Goal: Task Accomplishment & Management: Manage account settings

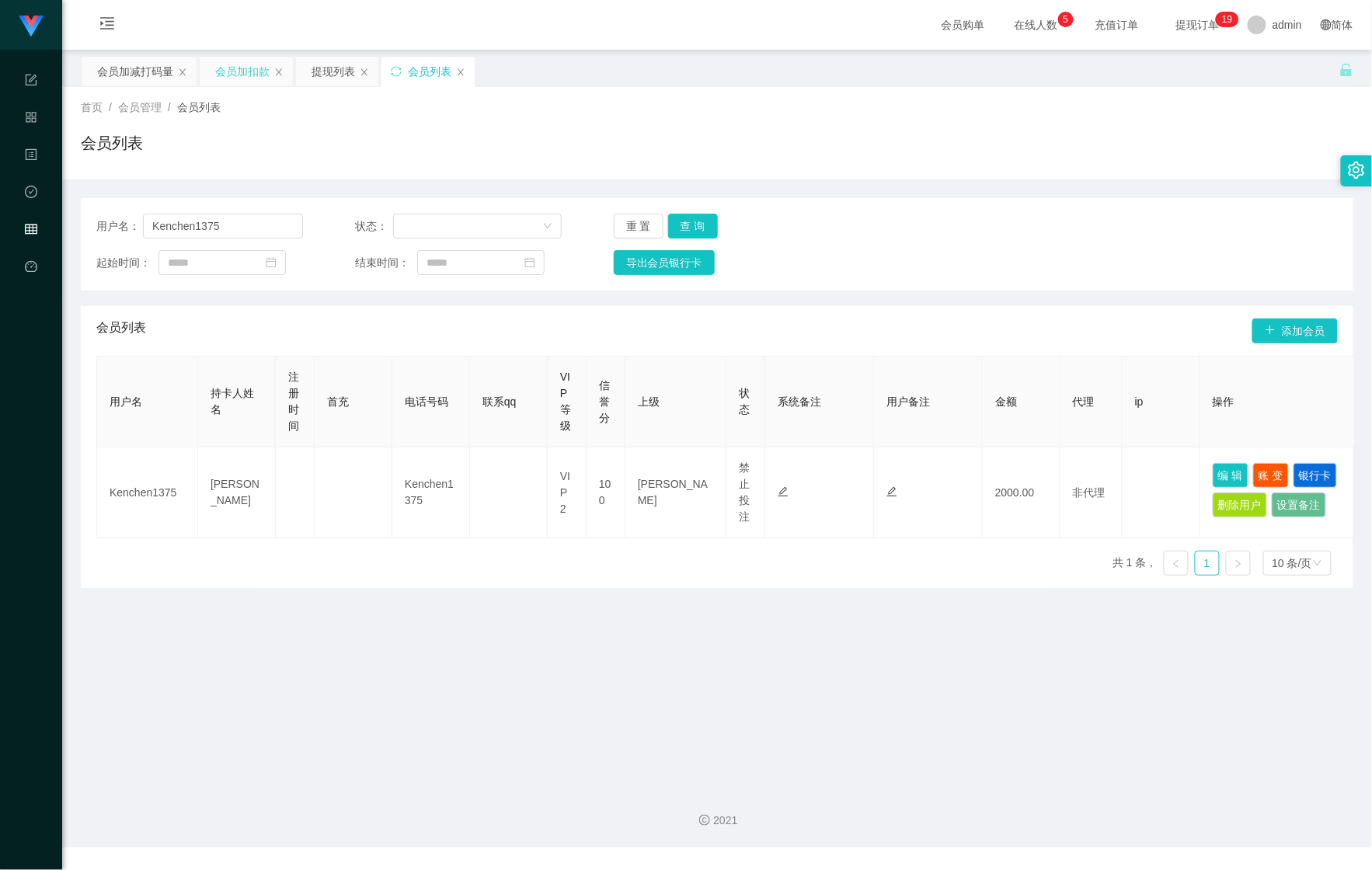
click at [242, 78] on div "会员加扣款" at bounding box center [242, 71] width 54 height 29
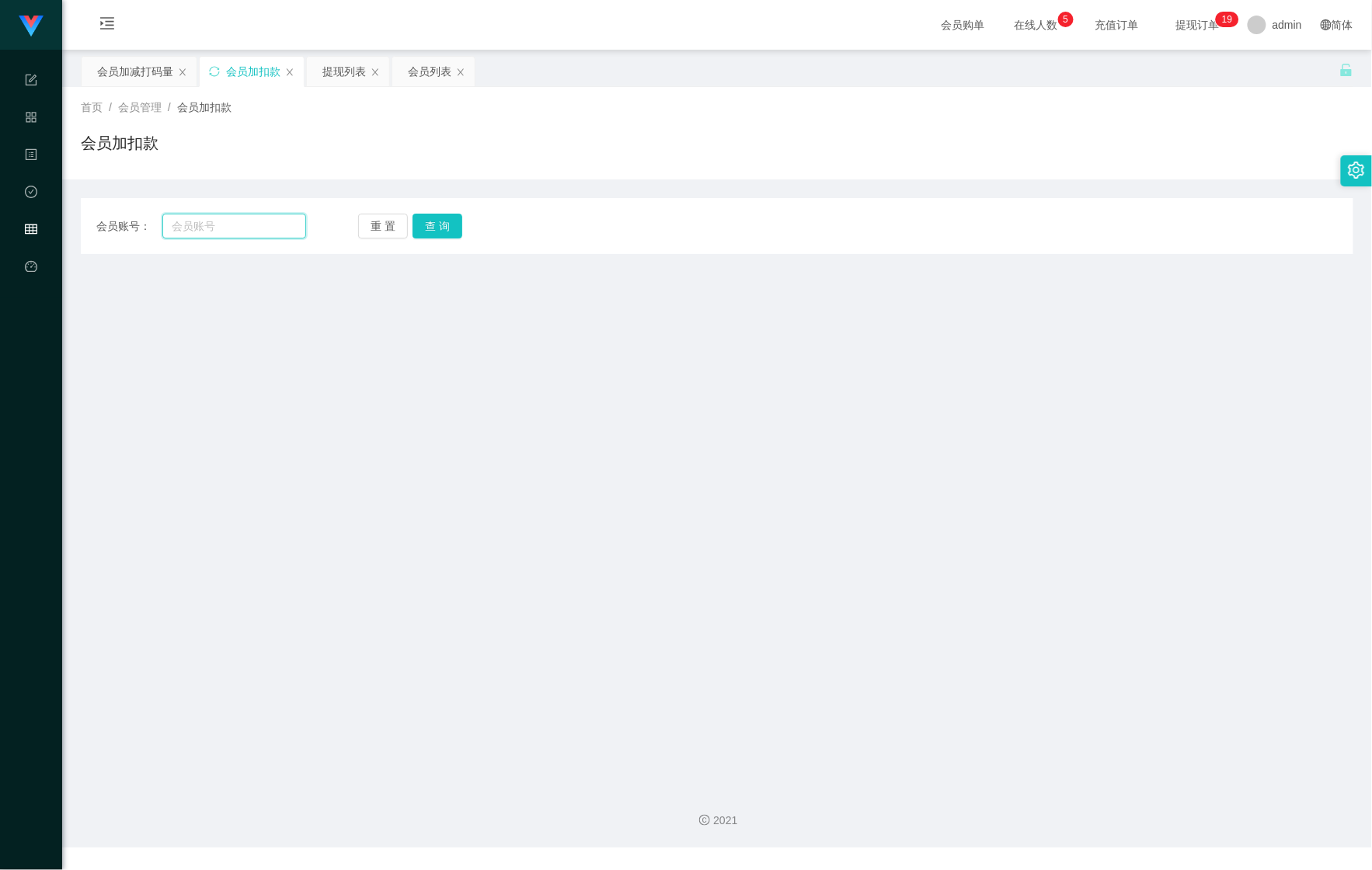
click at [258, 225] on input "text" at bounding box center [234, 226] width 144 height 25
paste input "laiyinying"
type input "laiyinying"
click at [433, 224] on button "查 询" at bounding box center [437, 226] width 49 height 25
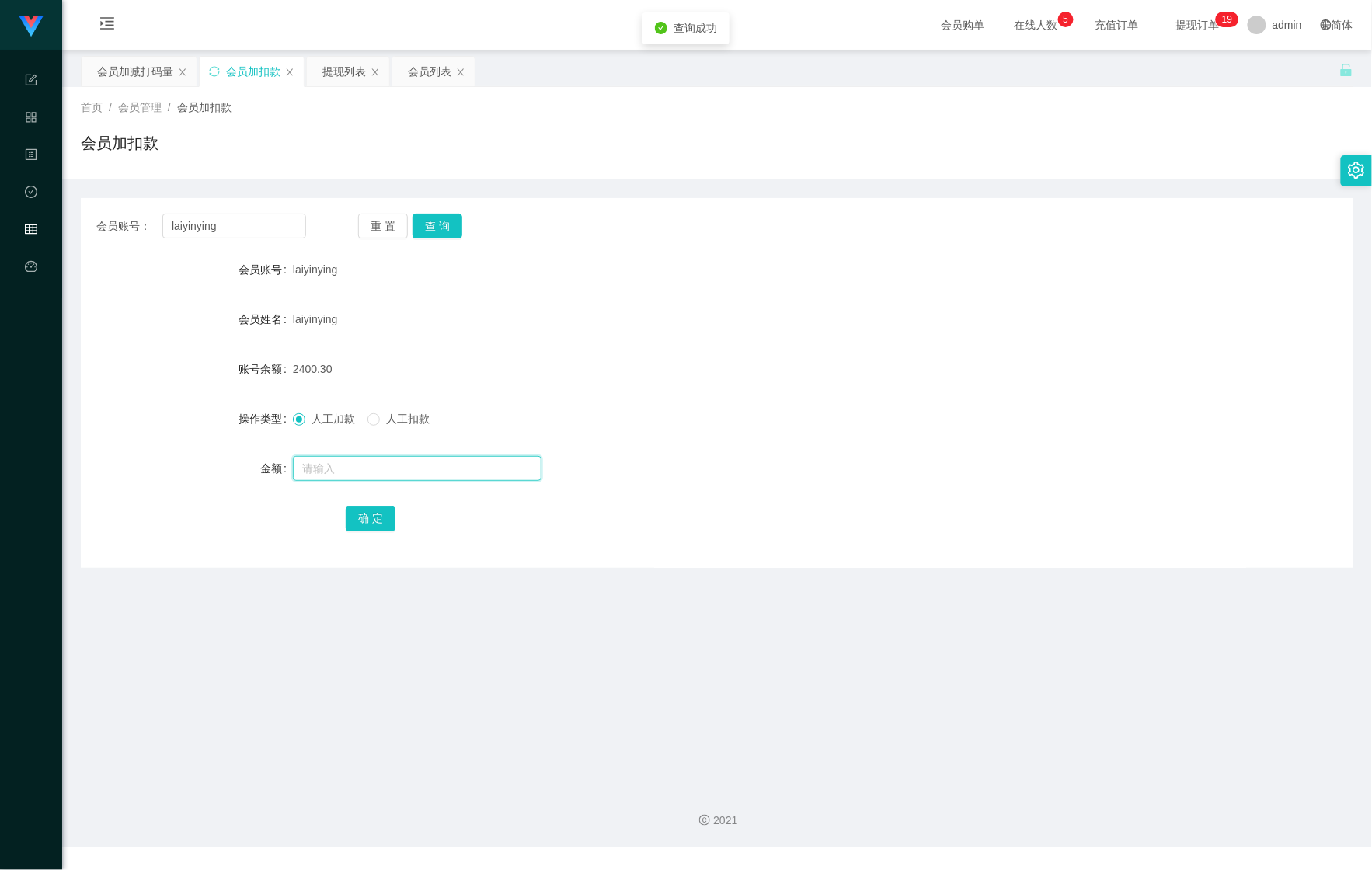
click at [342, 466] on input "text" at bounding box center [417, 469] width 249 height 25
click at [481, 461] on input "text" at bounding box center [417, 469] width 249 height 25
type input "3200"
drag, startPoint x: 379, startPoint y: 530, endPoint x: 362, endPoint y: 525, distance: 17.7
click at [379, 530] on button "确 定" at bounding box center [370, 519] width 49 height 25
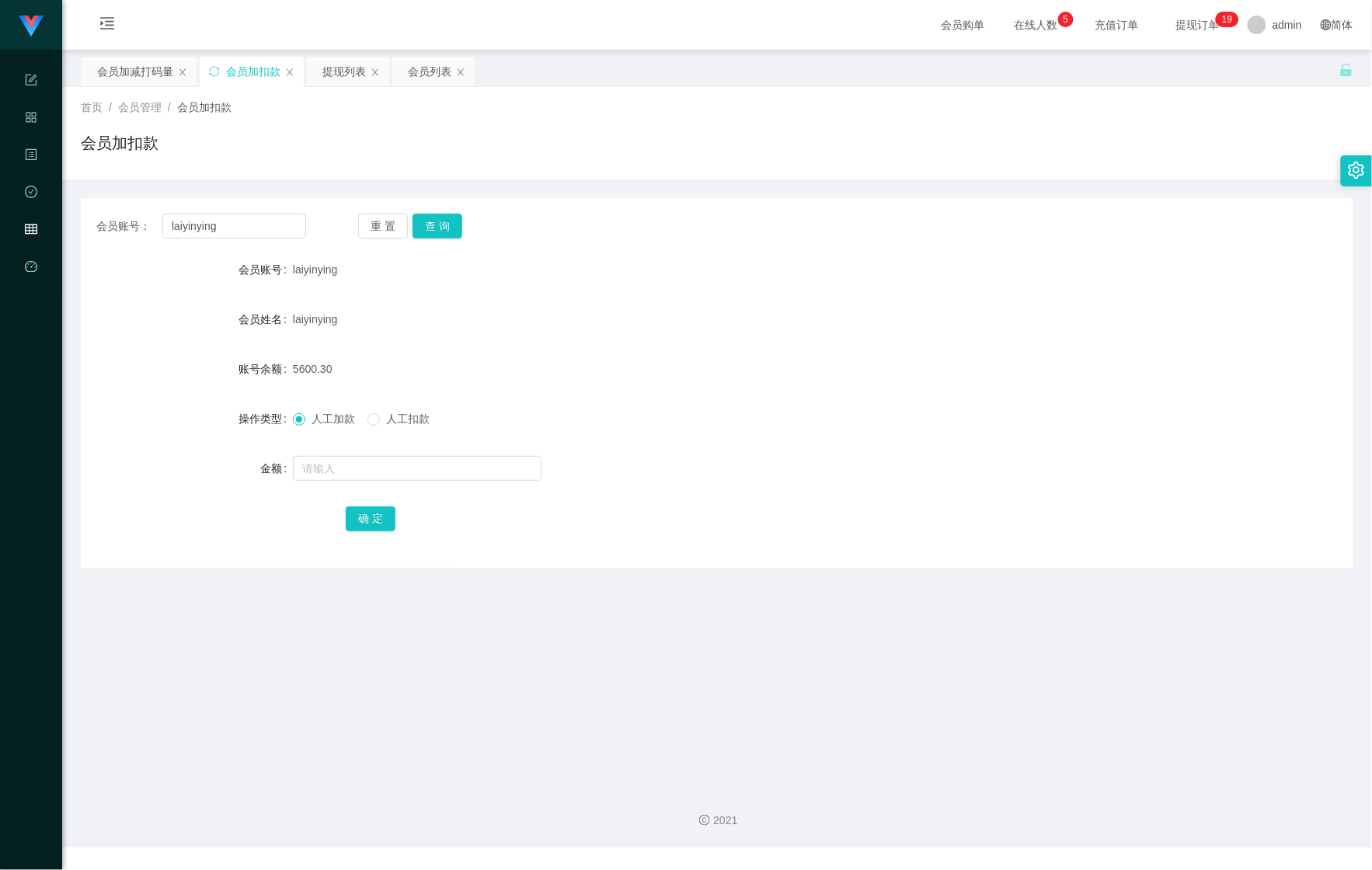
drag, startPoint x: 541, startPoint y: 265, endPoint x: 563, endPoint y: 231, distance: 40.5
click at [545, 260] on div "laiyinying" at bounding box center [664, 269] width 743 height 31
drag, startPoint x: 253, startPoint y: 234, endPoint x: 44, endPoint y: 214, distance: 210.0
click at [44, 214] on section "Shopee Workbench 系统配置 产品管理 内容中心 数据中心 会员管理 平台首页 保存配置 重置配置 整体风格设置 主题色 导航设置 内容区域宽度…" at bounding box center [686, 424] width 1372 height 847
click at [425, 224] on button "查 询" at bounding box center [437, 226] width 49 height 25
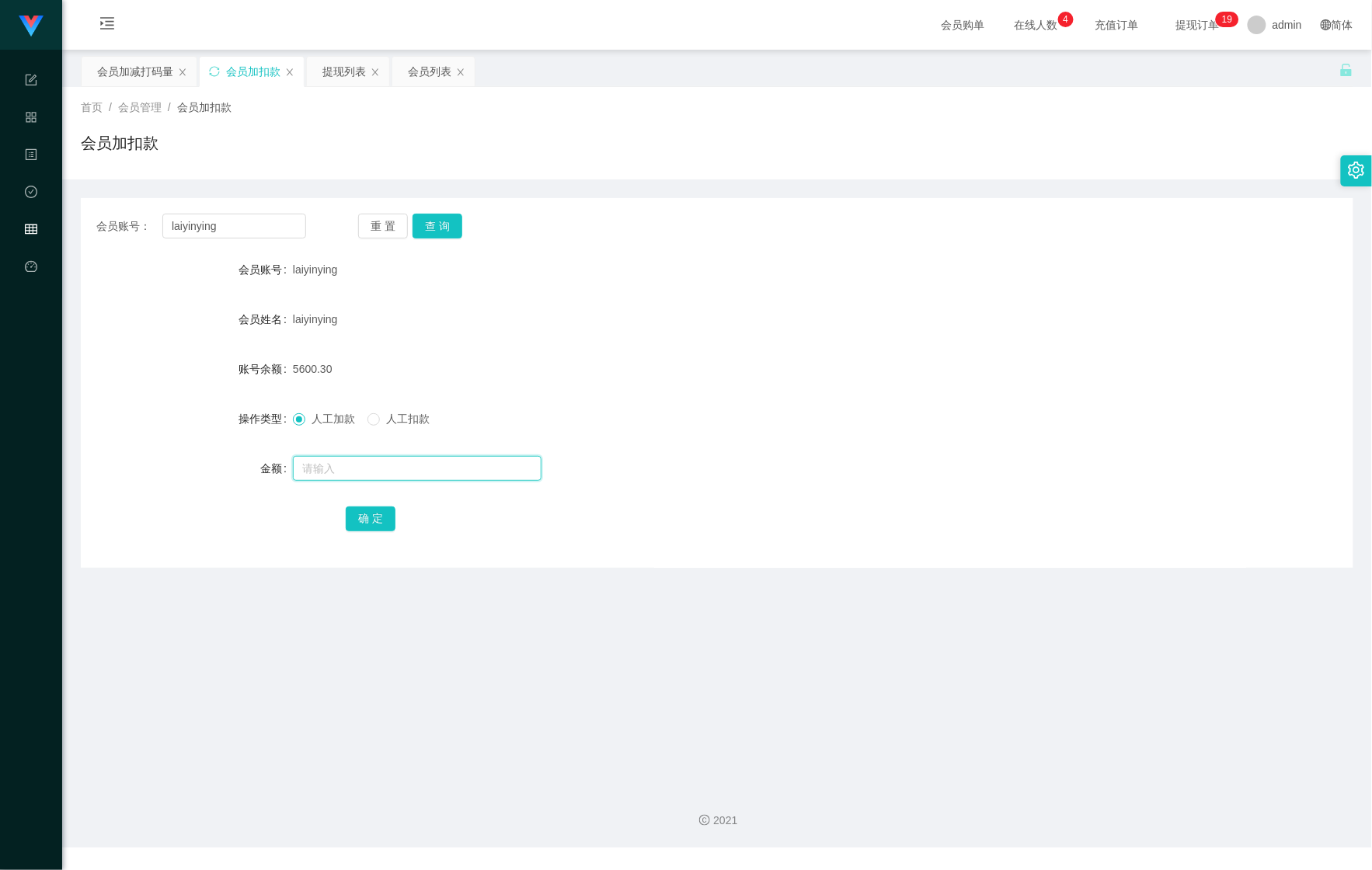
click at [393, 457] on input "text" at bounding box center [417, 469] width 249 height 25
click at [442, 227] on button "查 询" at bounding box center [437, 226] width 49 height 25
click at [230, 224] on input "laiyinying" at bounding box center [234, 226] width 144 height 25
click at [127, 67] on div "会员加减打码量" at bounding box center [135, 71] width 76 height 29
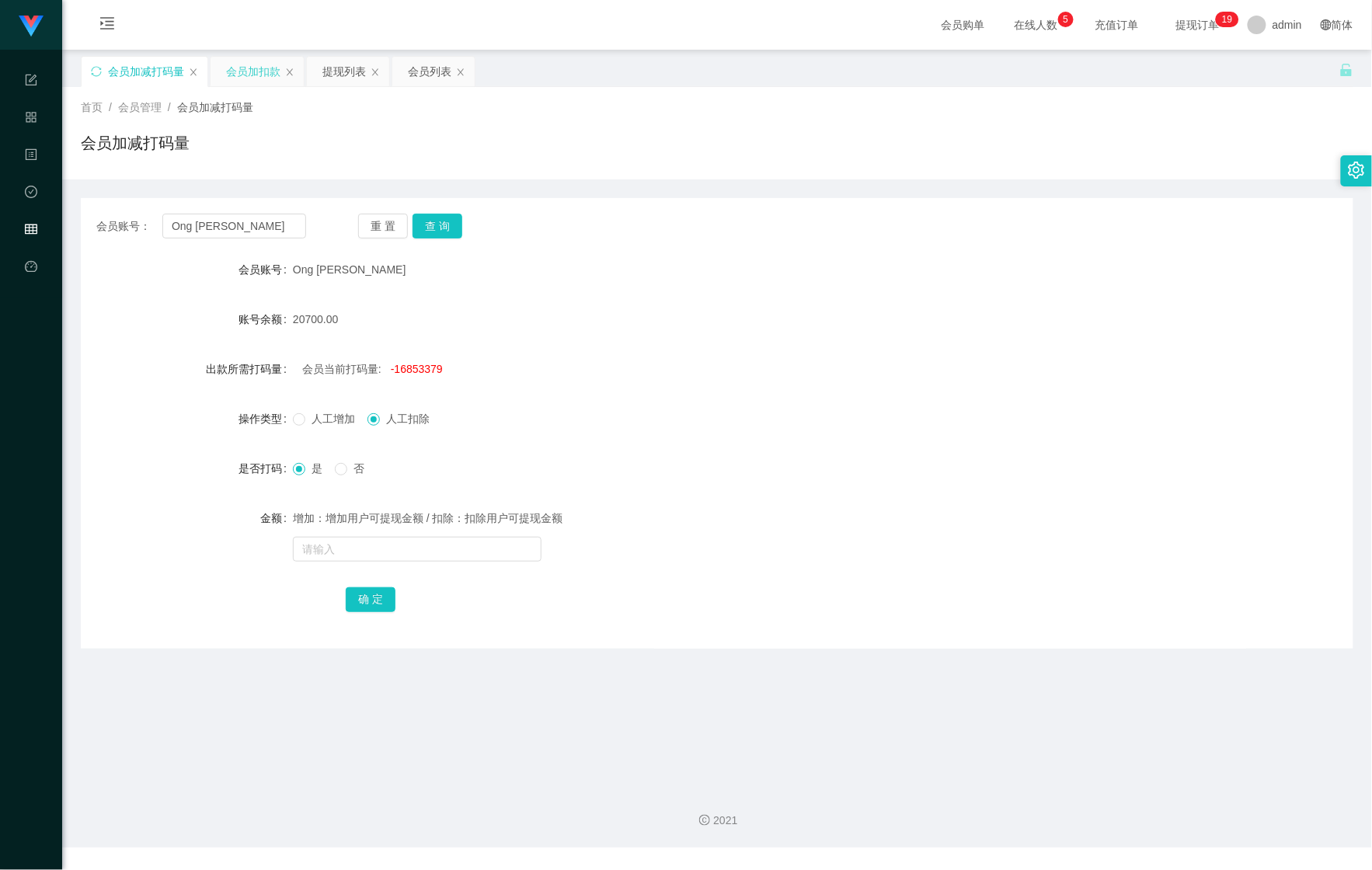
click at [234, 69] on div "会员加扣款" at bounding box center [253, 71] width 54 height 29
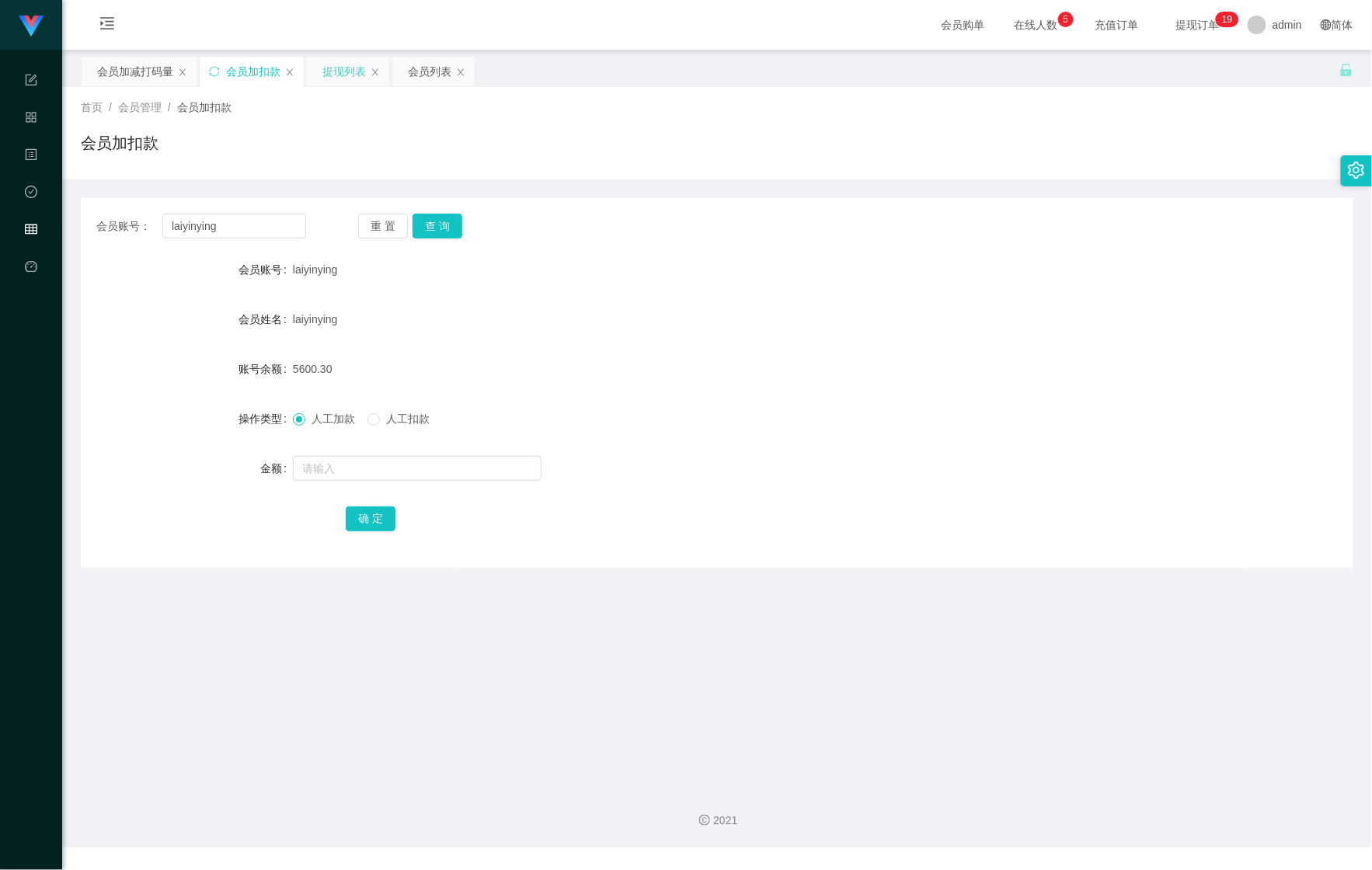
click at [337, 81] on div "提现列表" at bounding box center [344, 71] width 44 height 29
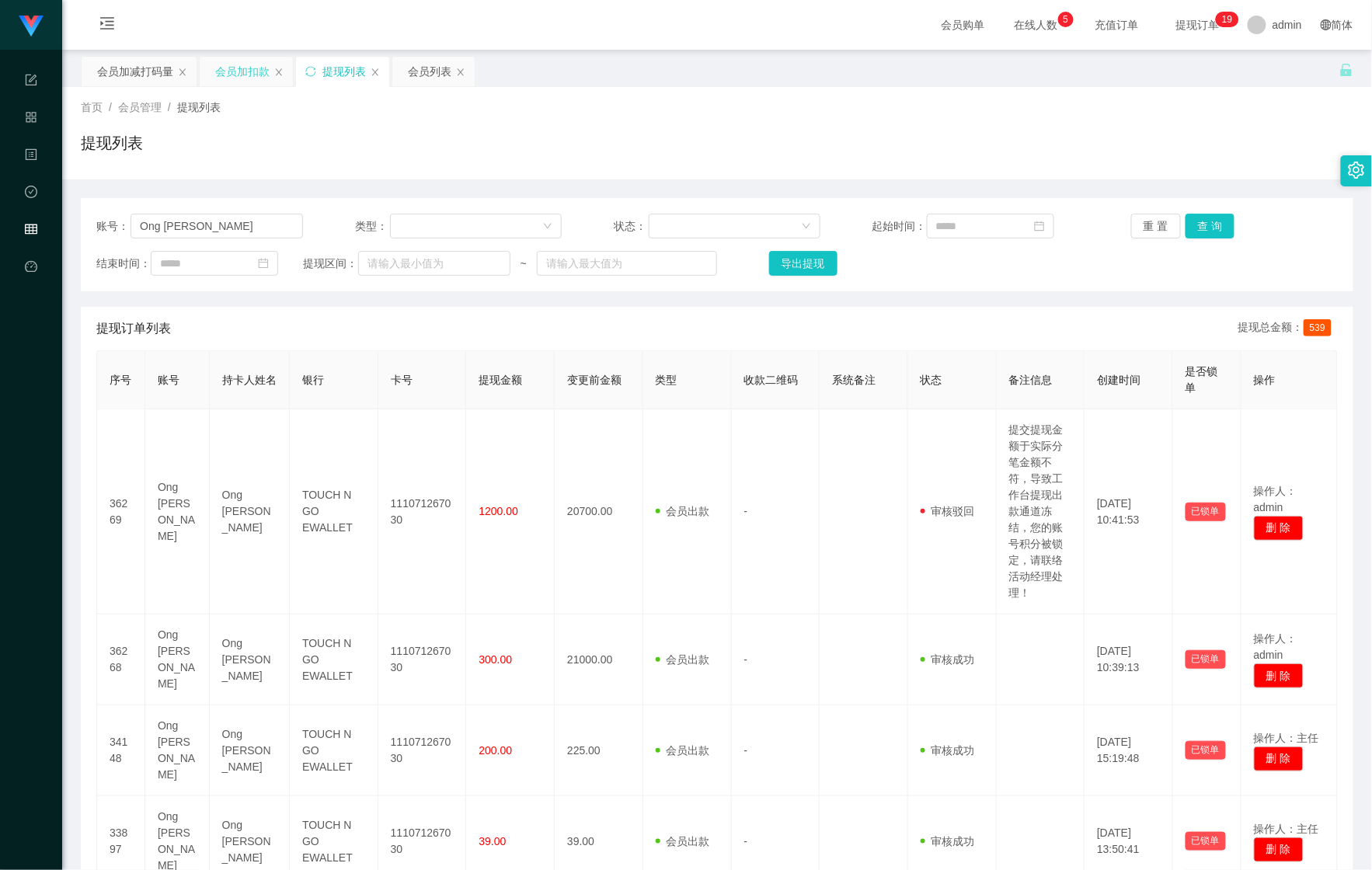
click at [212, 73] on div "会员加扣款" at bounding box center [245, 71] width 93 height 29
click at [253, 88] on div "首页 / 会员管理 / 提现列表 / 提现列表" at bounding box center [717, 133] width 1309 height 92
click at [239, 79] on div "会员加扣款" at bounding box center [242, 71] width 54 height 29
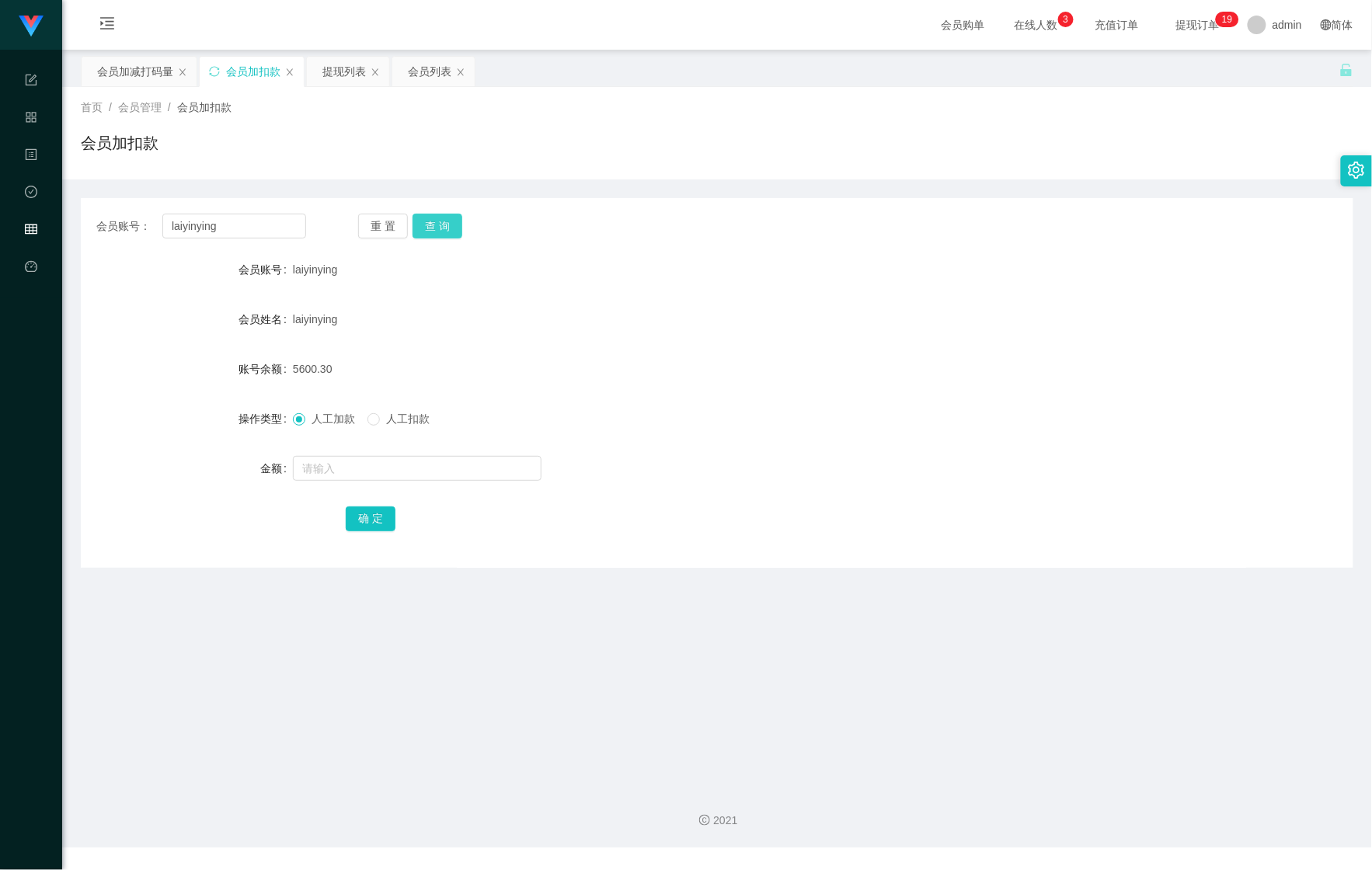
click at [438, 234] on button "查 询" at bounding box center [437, 226] width 49 height 25
